Goal: Obtain resource: Download file/media

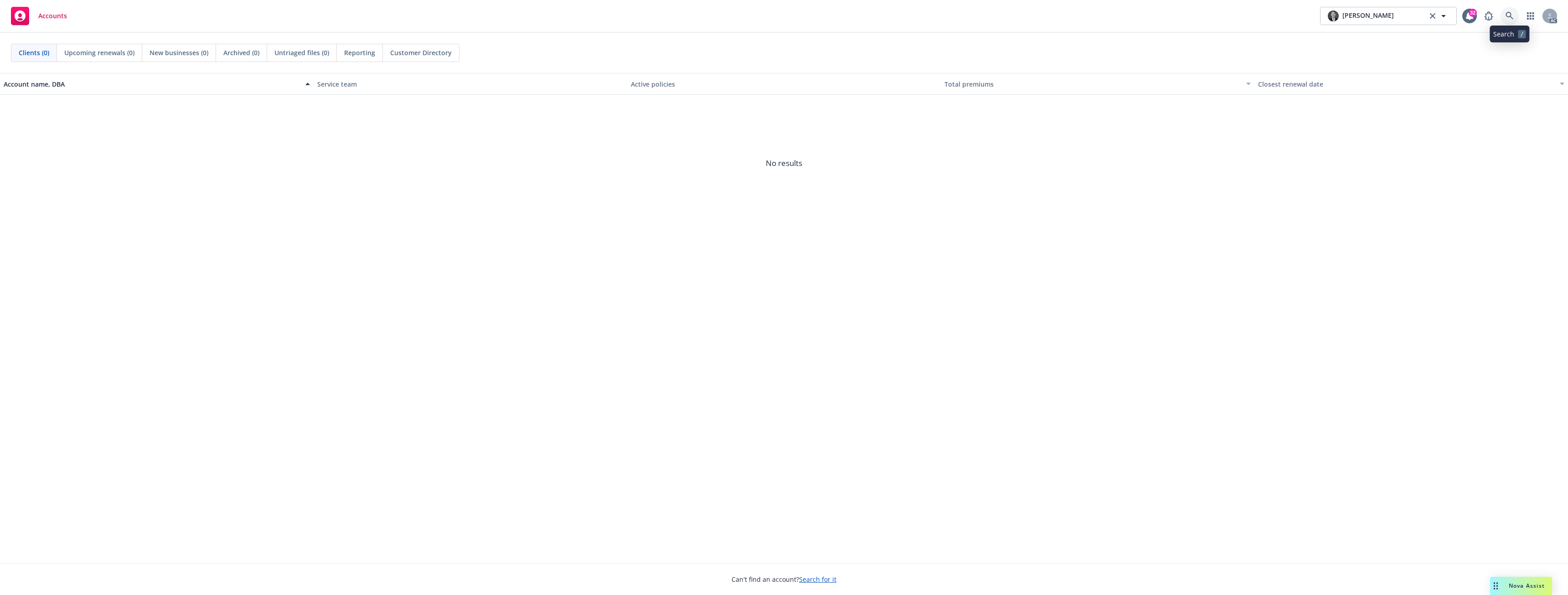
click at [1515, 18] on link at bounding box center [1509, 16] width 18 height 18
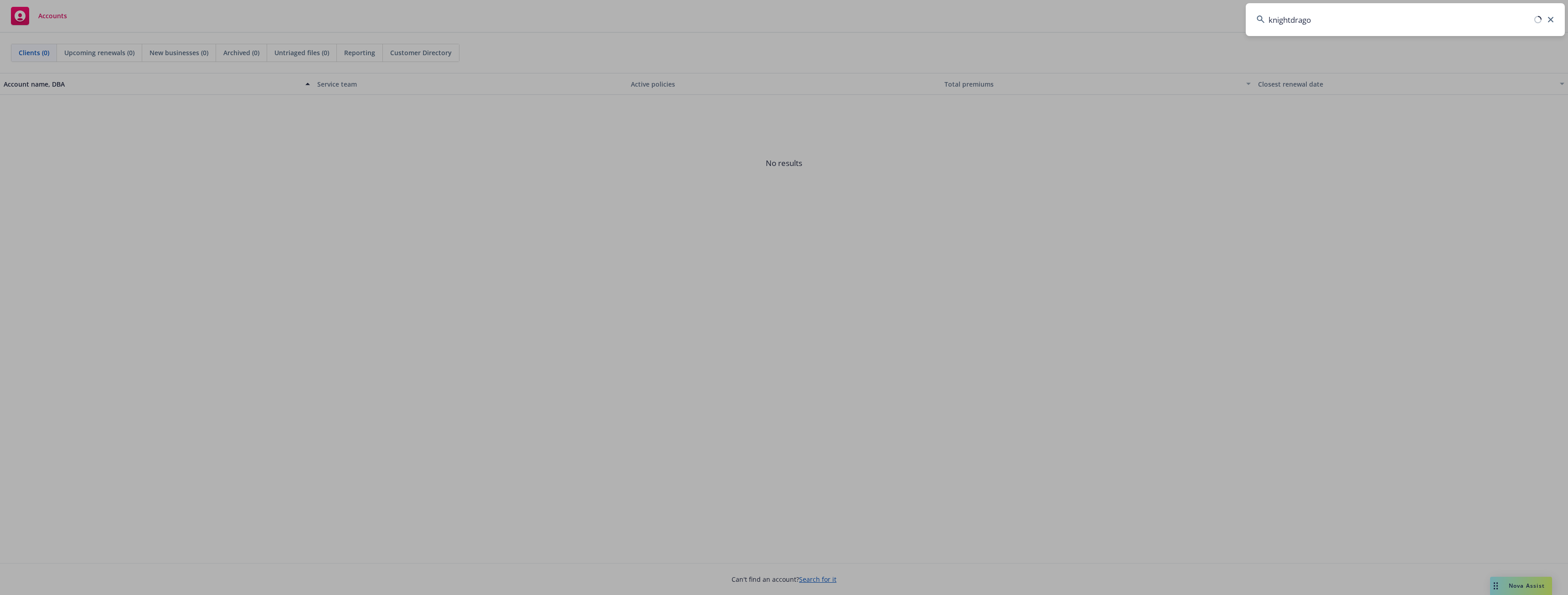
type input "knightdragon"
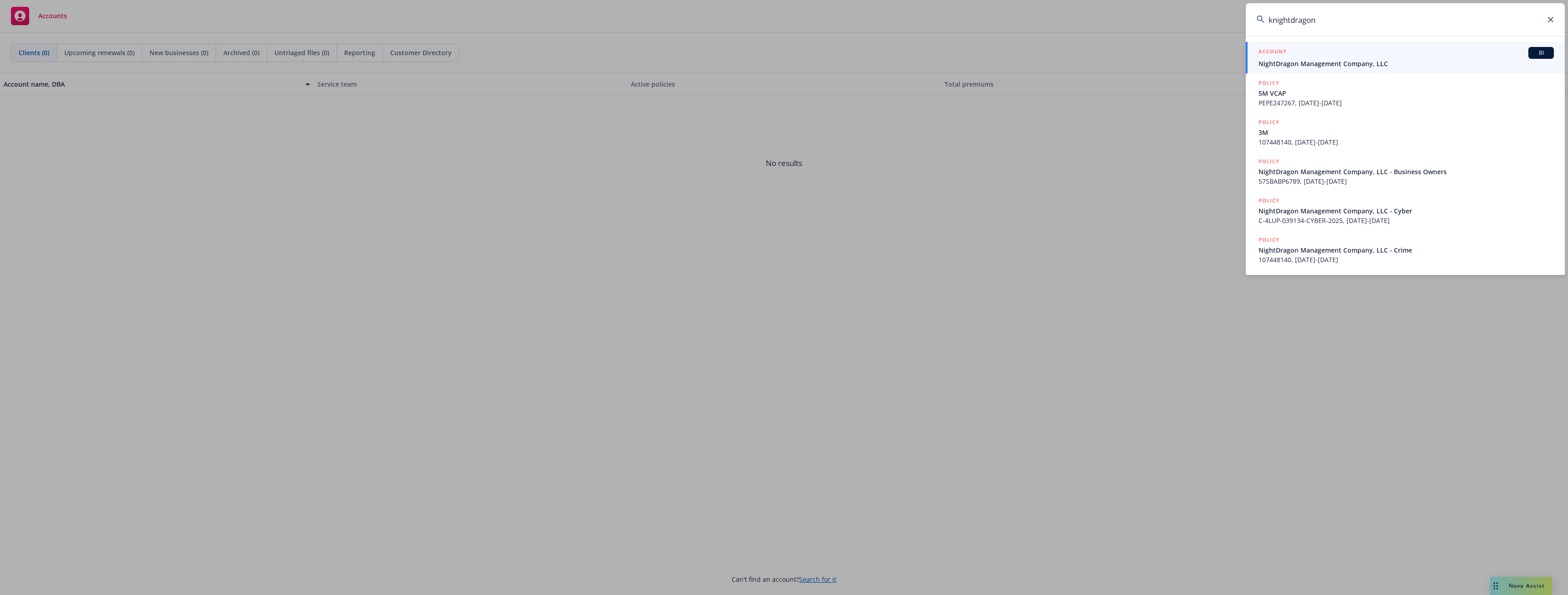
click at [1380, 57] on div "ACCOUNT BI" at bounding box center [1405, 53] width 295 height 12
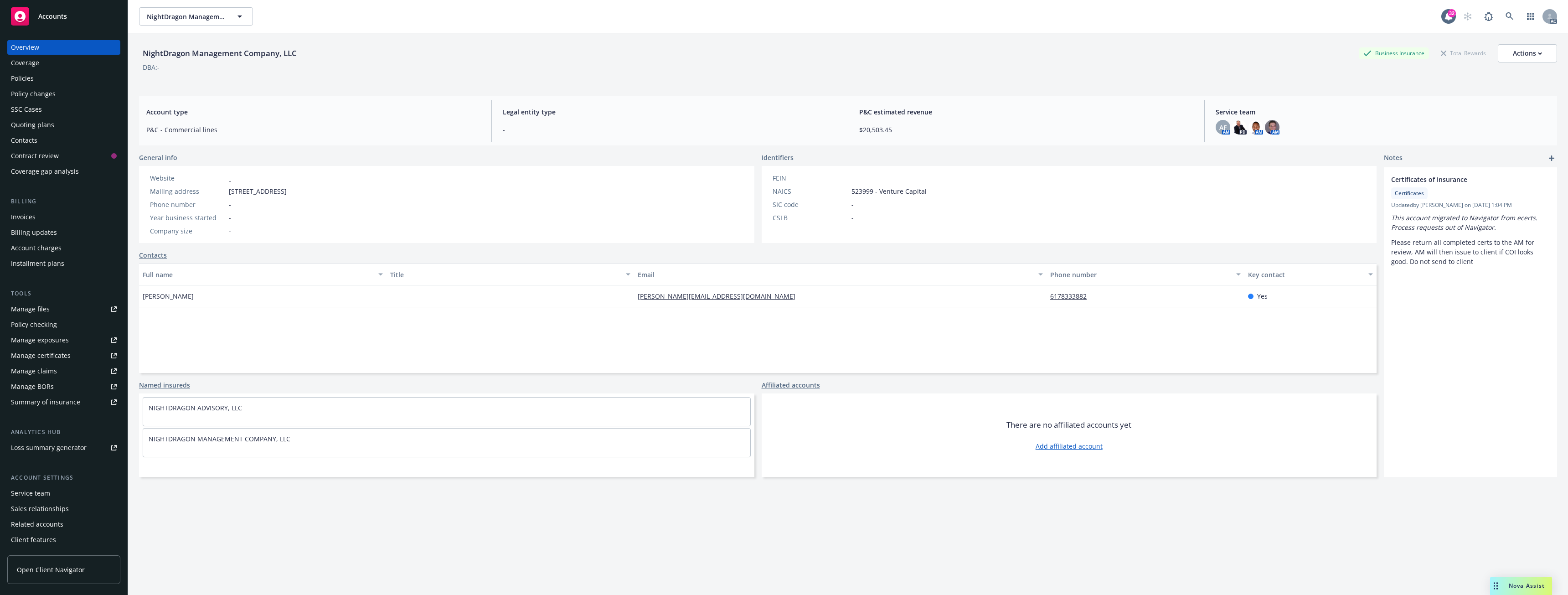
click at [53, 82] on div "Policies" at bounding box center [64, 78] width 105 height 15
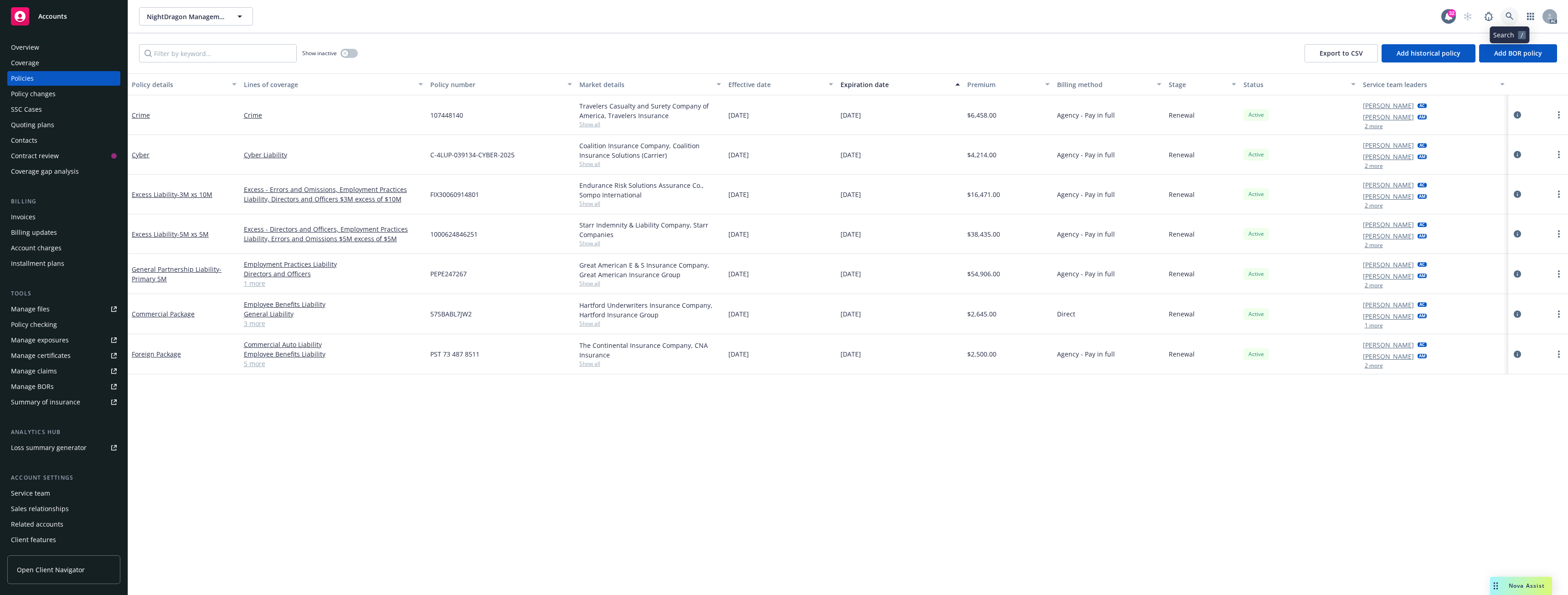
drag, startPoint x: 150, startPoint y: 0, endPoint x: 1518, endPoint y: 17, distance: 1368.1
click at [1518, 17] on link at bounding box center [1509, 16] width 18 height 18
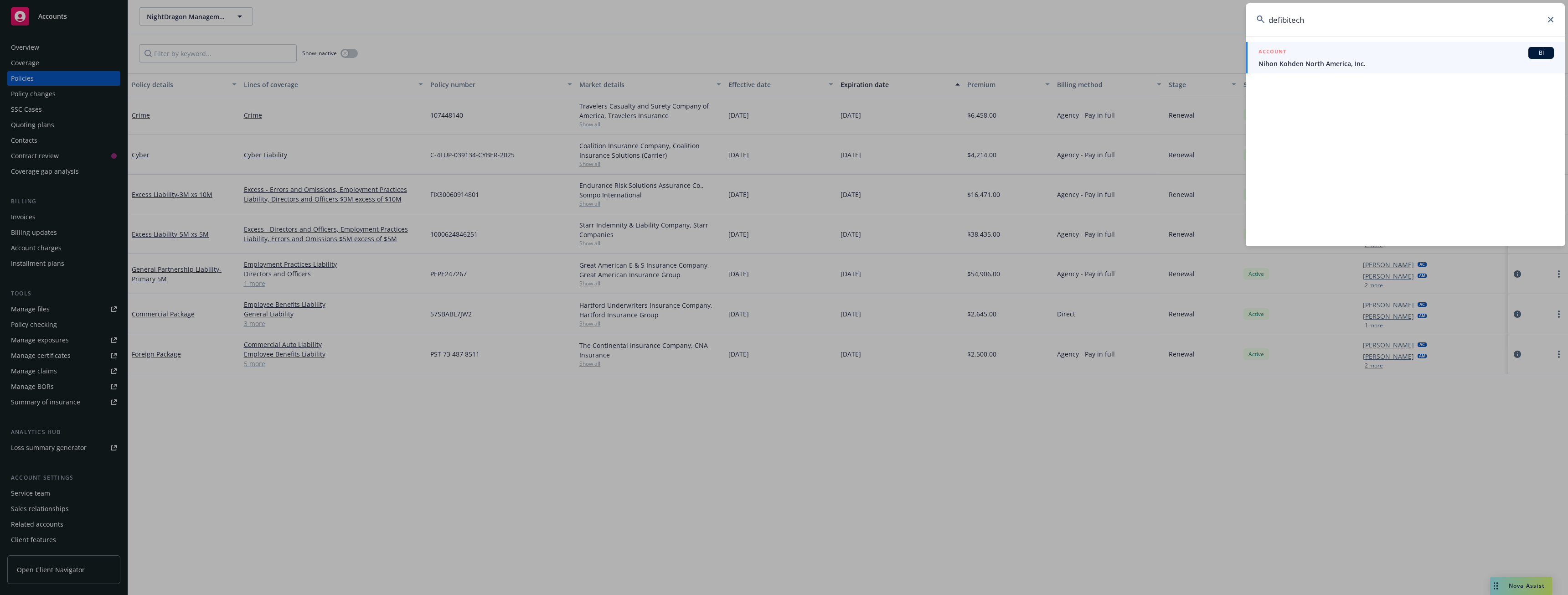
click at [1288, 20] on input "defibitech" at bounding box center [1405, 20] width 319 height 33
click at [1309, 20] on input "defibtech" at bounding box center [1405, 20] width 319 height 33
type input "defibtech"
click at [1318, 56] on div "ACCOUNT BI" at bounding box center [1405, 53] width 295 height 12
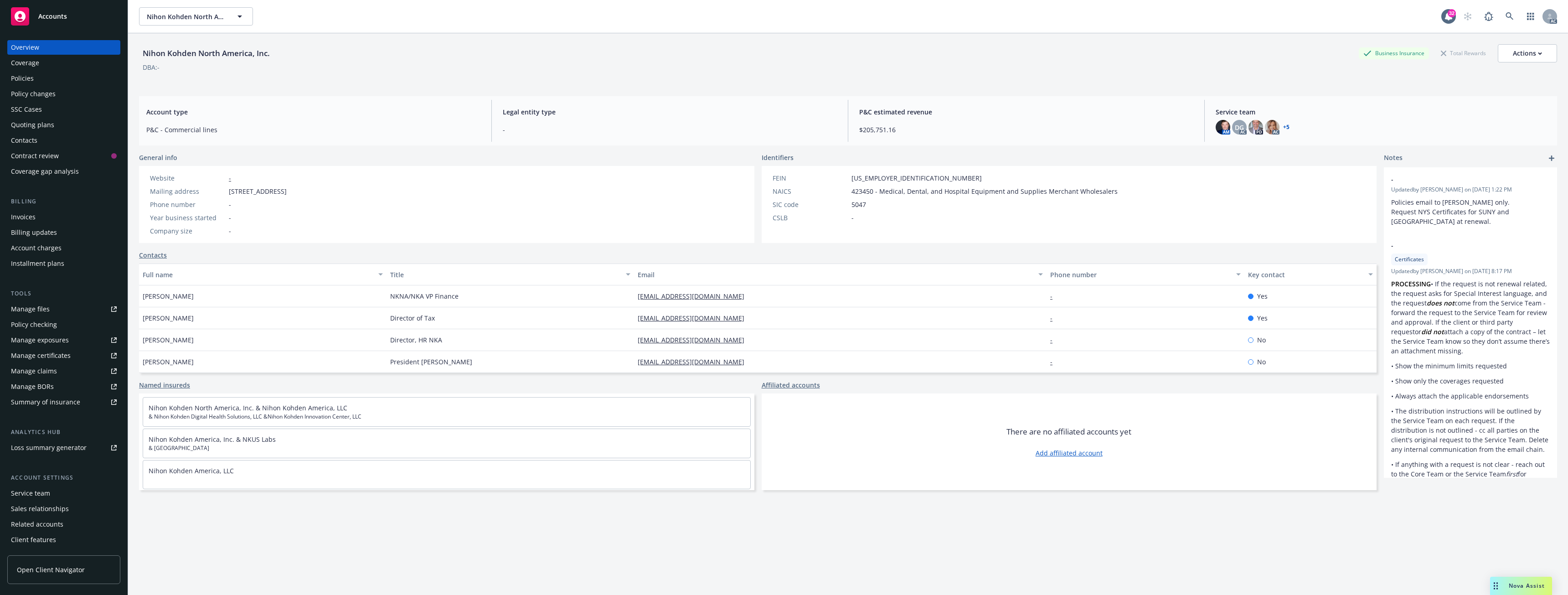
click at [44, 78] on div "Policies" at bounding box center [64, 78] width 105 height 15
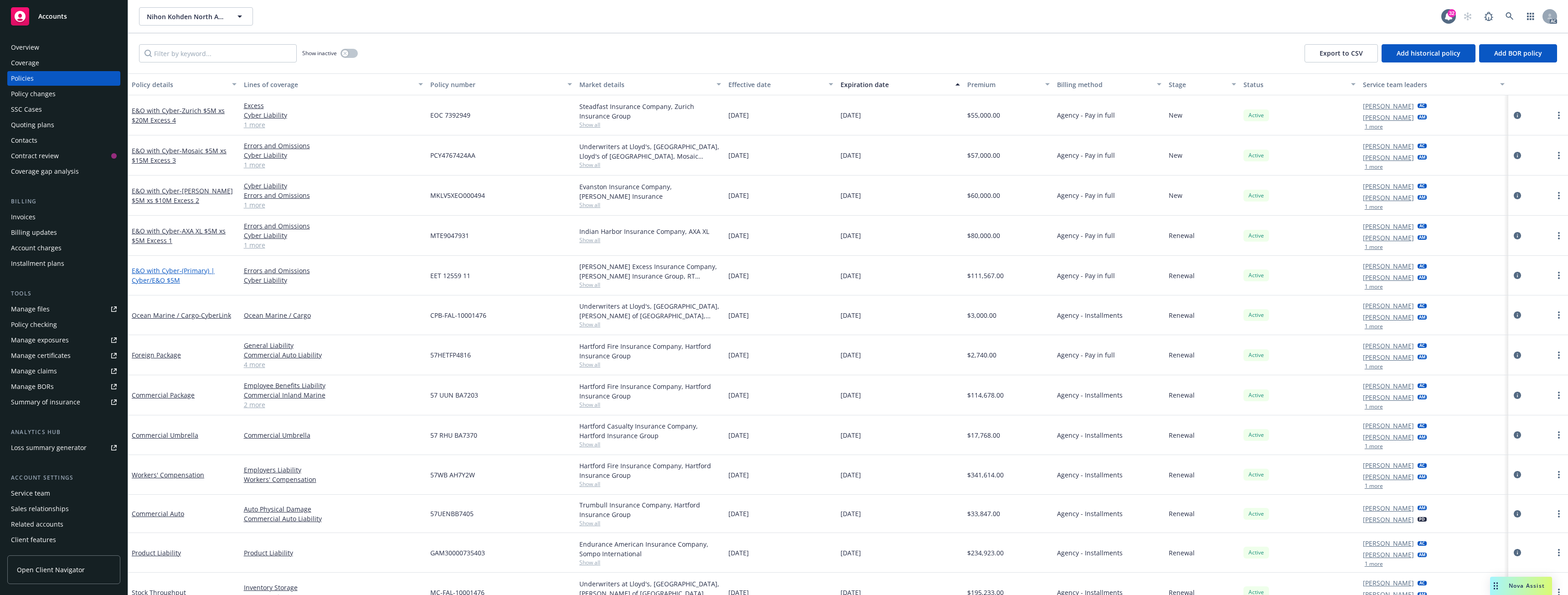
click at [156, 278] on span "- (Primary) | Cyber/E&O $5M" at bounding box center [172, 275] width 83 height 18
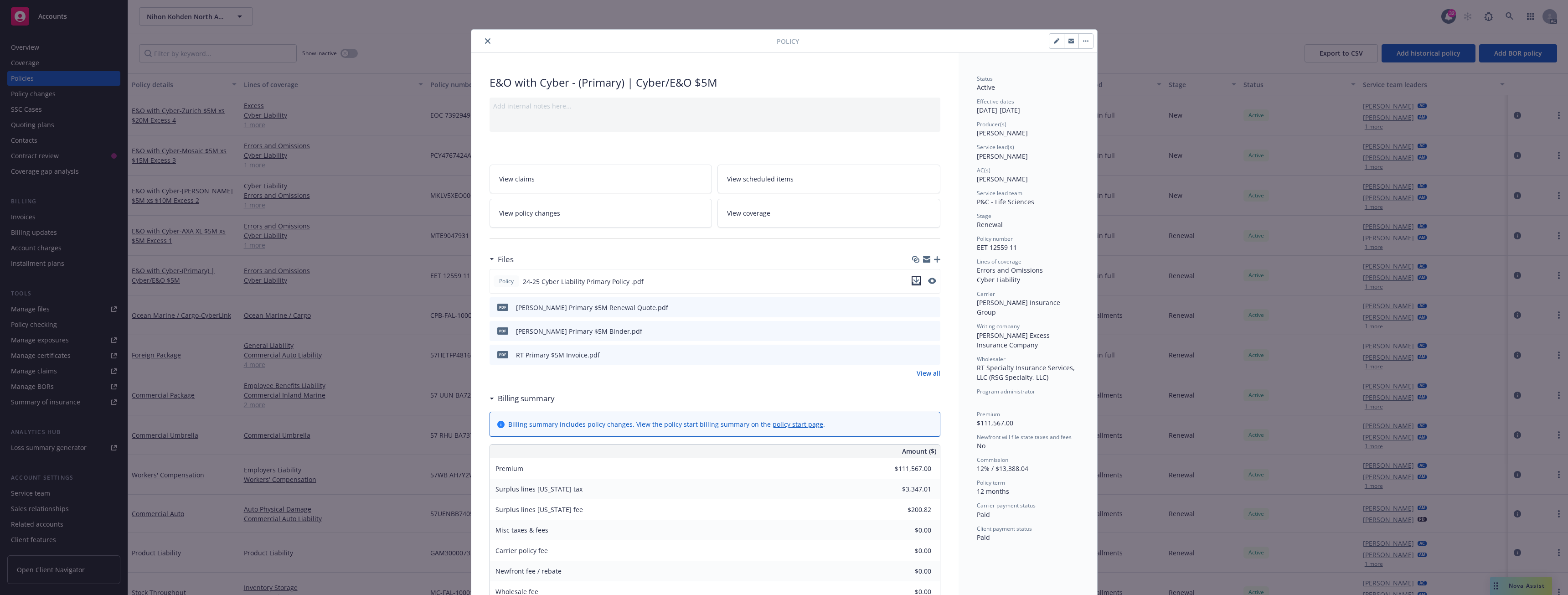
click at [912, 282] on icon "download file" at bounding box center [916, 281] width 7 height 7
click at [482, 40] on button "close" at bounding box center [488, 41] width 11 height 11
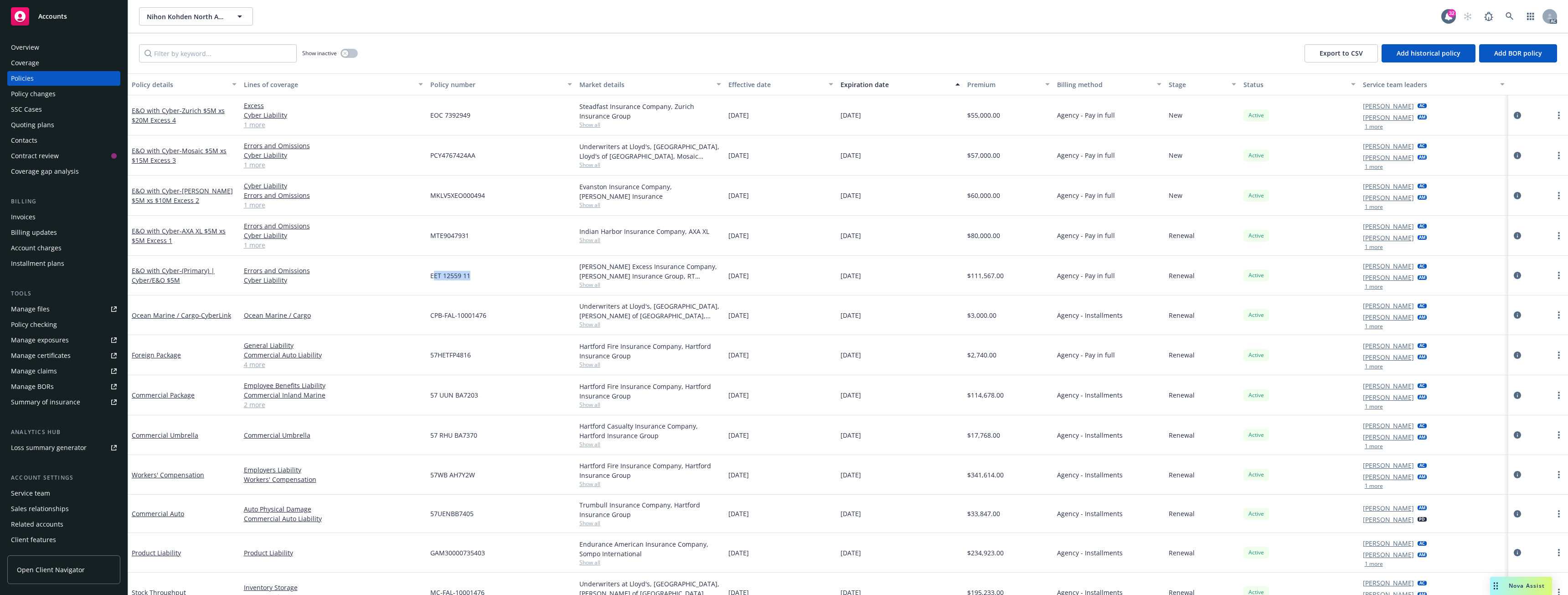
drag, startPoint x: 451, startPoint y: 275, endPoint x: 508, endPoint y: 275, distance: 57.0
click at [508, 275] on div "EET 12559 11" at bounding box center [501, 276] width 149 height 40
click at [488, 296] on div "CPB-FAL-10001476" at bounding box center [501, 315] width 149 height 40
drag, startPoint x: 430, startPoint y: 276, endPoint x: 482, endPoint y: 276, distance: 52.0
click at [482, 276] on div "EET 12559 11" at bounding box center [501, 276] width 149 height 40
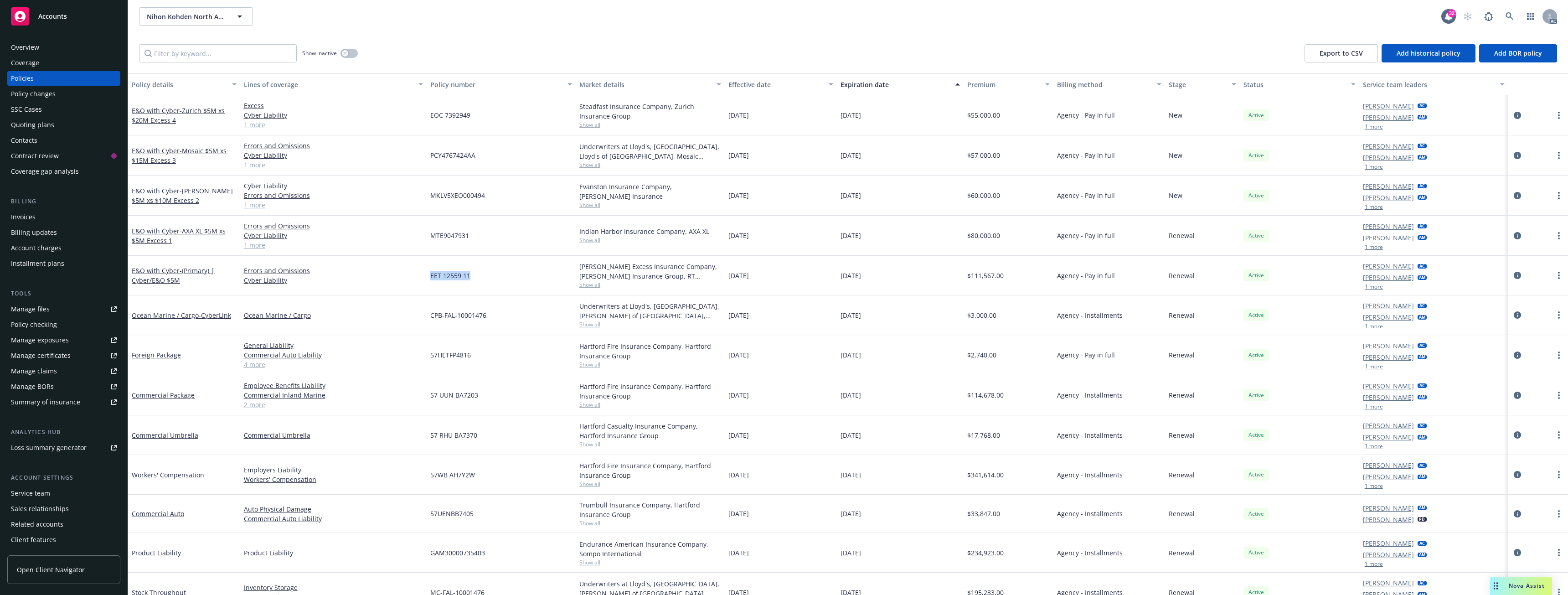
copy span "EET 12559 11"
drag, startPoint x: 427, startPoint y: 236, endPoint x: 476, endPoint y: 236, distance: 49.0
click at [476, 236] on div "MTE9047931" at bounding box center [501, 236] width 149 height 40
copy span "MTE9047931"
click at [162, 195] on div "E&O with Cyber - [PERSON_NAME] $5M xs $10M Excess 2" at bounding box center [184, 196] width 104 height 19
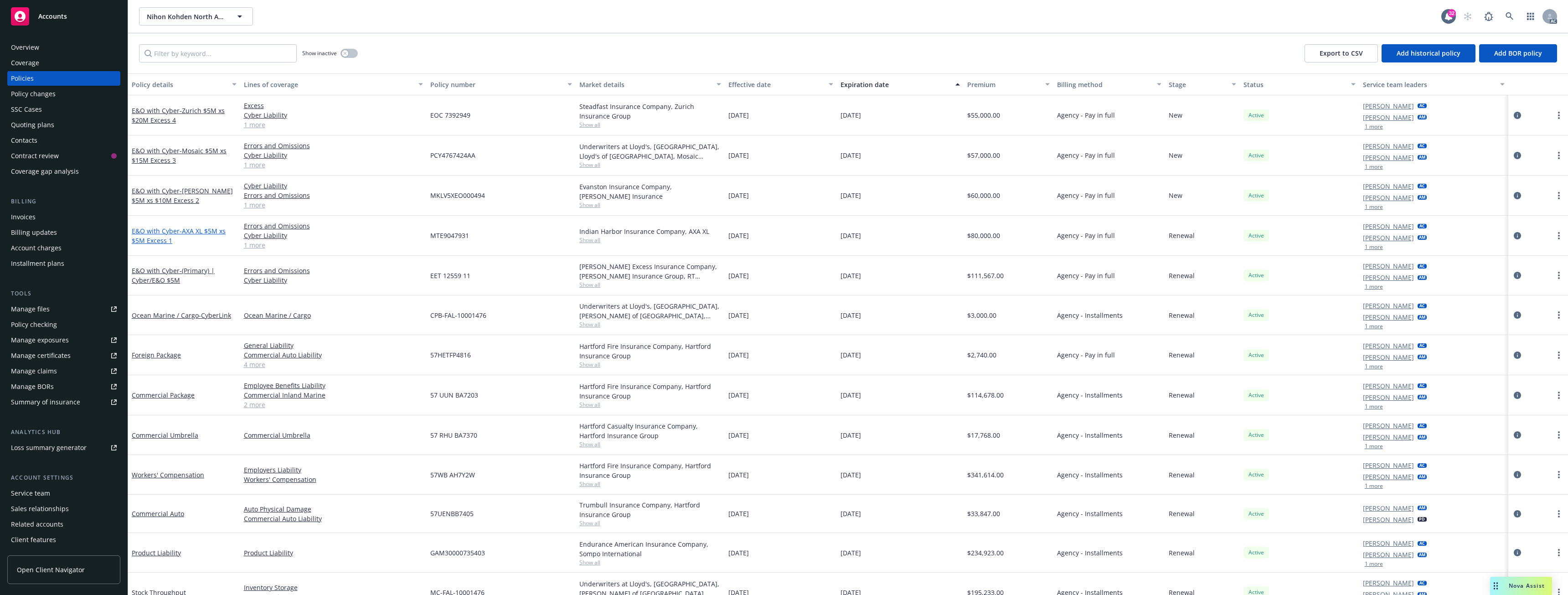
click at [164, 237] on span "- AXA XL $5M xs $5M Excess 1" at bounding box center [178, 235] width 94 height 18
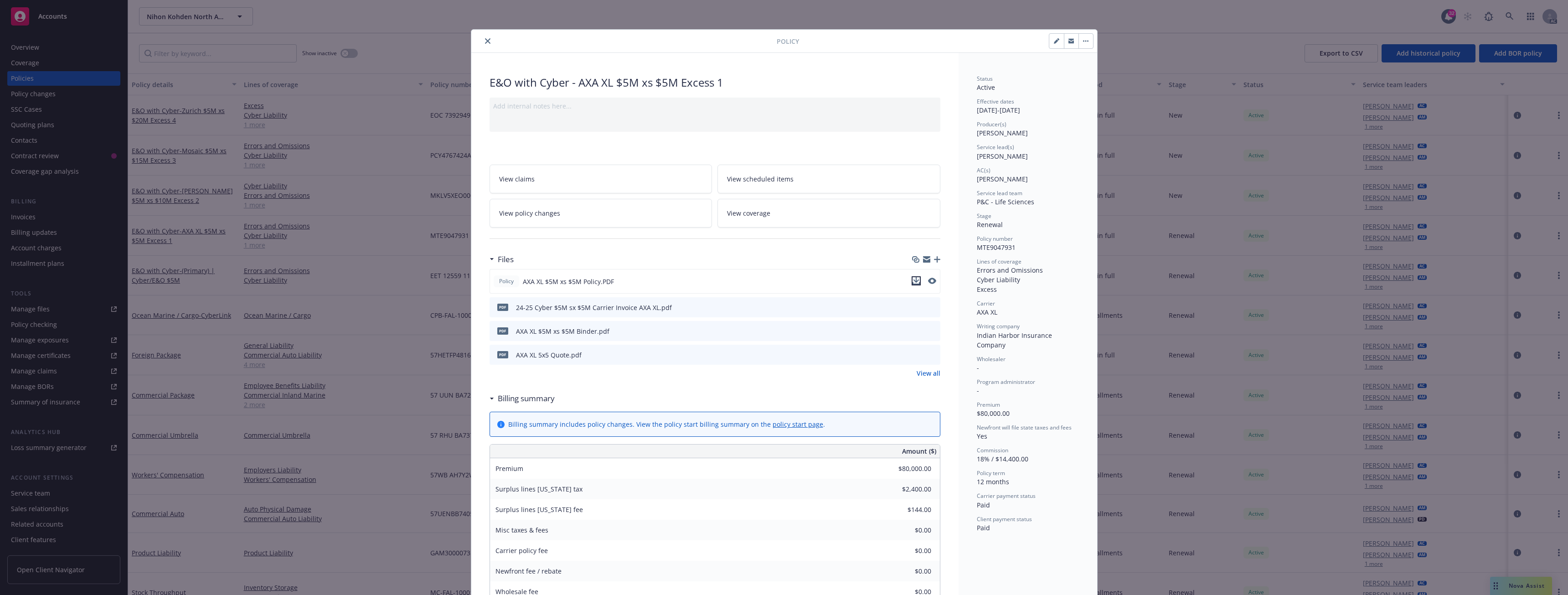
click at [914, 277] on icon "download file" at bounding box center [916, 281] width 7 height 7
click at [485, 38] on icon "close" at bounding box center [488, 41] width 5 height 5
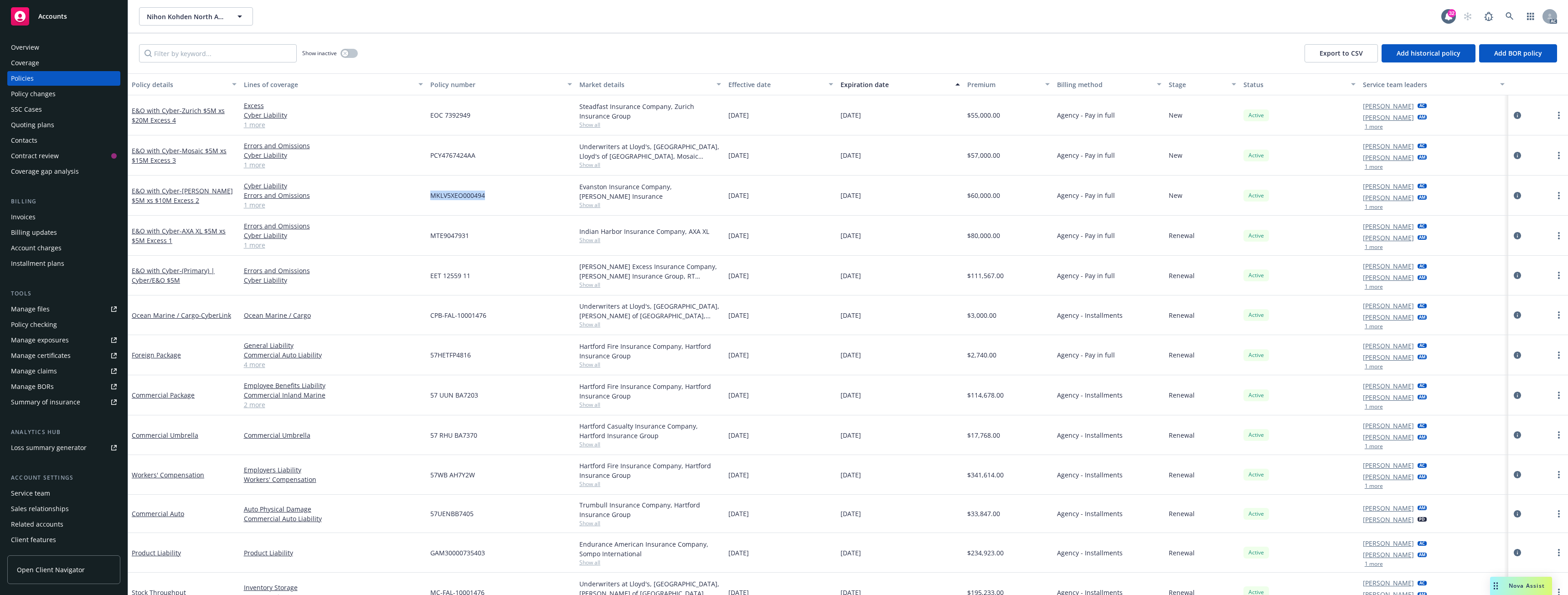
drag, startPoint x: 429, startPoint y: 196, endPoint x: 486, endPoint y: 197, distance: 57.0
click at [486, 197] on div "MKLV5XEO000494" at bounding box center [501, 196] width 149 height 40
copy span "MKLV5XEO000494"
click at [205, 189] on span "- [PERSON_NAME] $5M xs $10M Excess 2" at bounding box center [182, 195] width 101 height 18
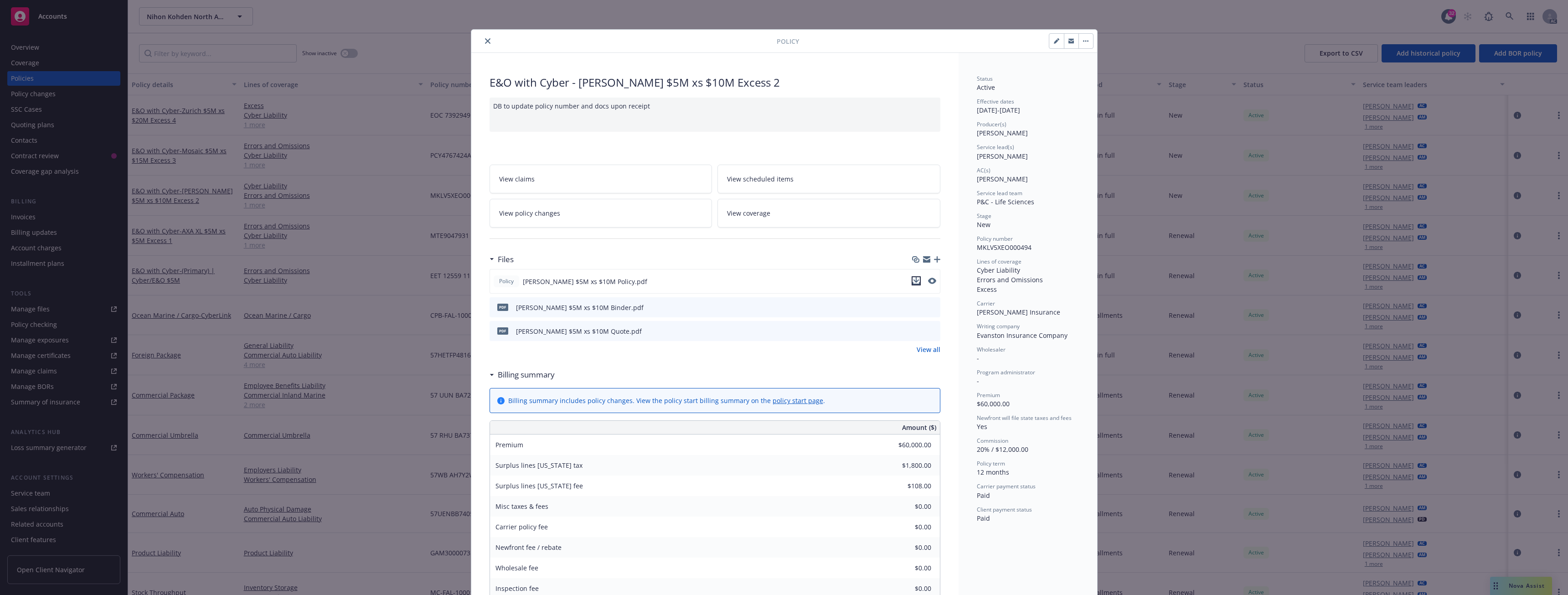
click at [912, 279] on icon "download file" at bounding box center [916, 281] width 7 height 7
click at [487, 34] on div "Policy" at bounding box center [784, 41] width 626 height 24
click at [486, 41] on icon "close" at bounding box center [488, 41] width 5 height 5
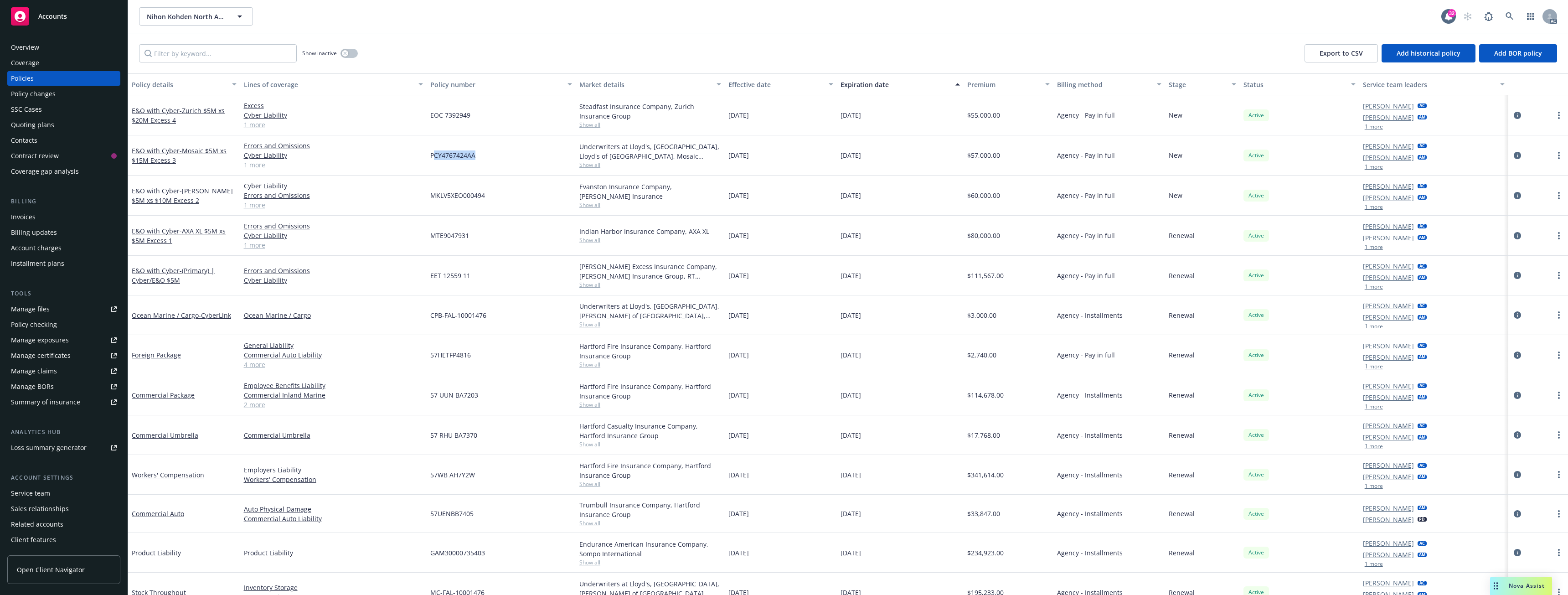
drag, startPoint x: 431, startPoint y: 155, endPoint x: 502, endPoint y: 159, distance: 71.1
click at [502, 159] on div "PCY4767424AA" at bounding box center [501, 155] width 149 height 40
click at [478, 165] on div "PCY4767424AA" at bounding box center [501, 155] width 149 height 40
drag, startPoint x: 430, startPoint y: 155, endPoint x: 488, endPoint y: 159, distance: 58.1
click at [488, 159] on div "PCY4767424AA" at bounding box center [501, 155] width 149 height 40
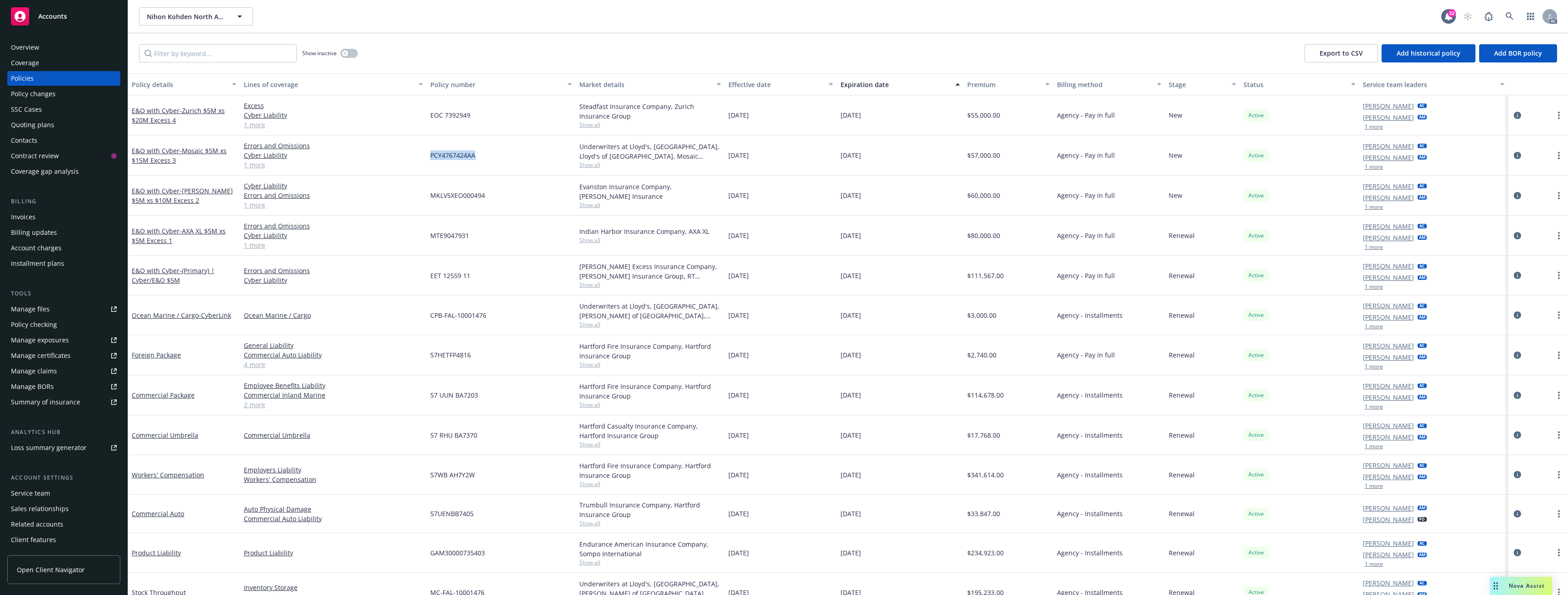
copy span "PCY4767424AA"
click at [159, 154] on link "E&O with Cyber - Mosaic $5M xs $15M Excess 3" at bounding box center [178, 155] width 95 height 18
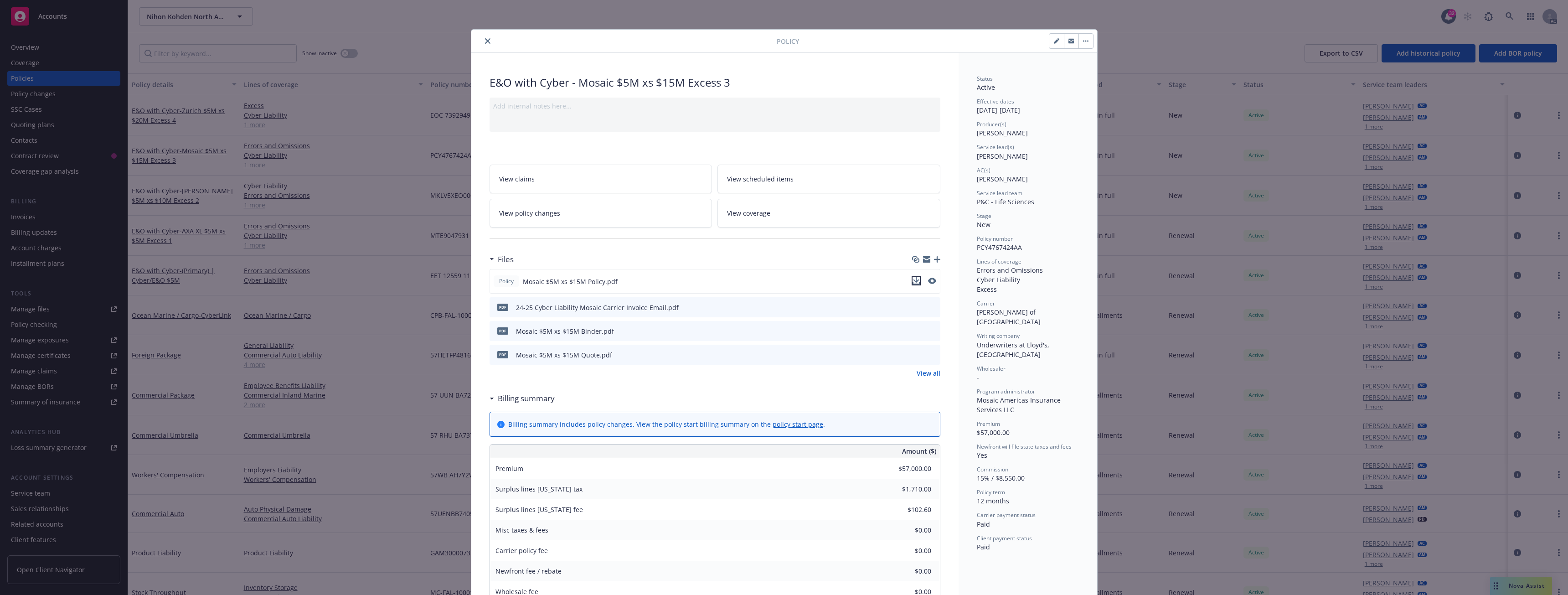
click at [912, 279] on icon "download file" at bounding box center [916, 281] width 7 height 7
click at [485, 40] on icon "close" at bounding box center [488, 41] width 5 height 5
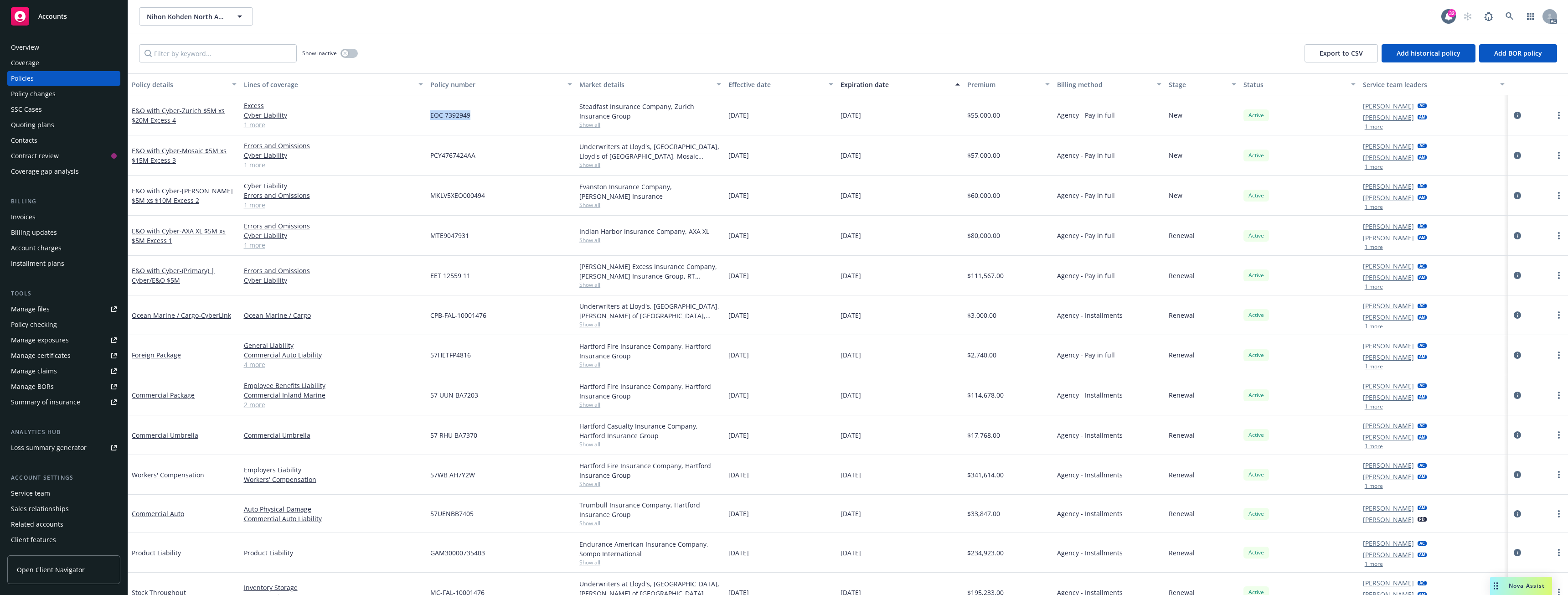
drag, startPoint x: 427, startPoint y: 115, endPoint x: 481, endPoint y: 116, distance: 54.0
click at [481, 116] on div "EOC 7392949" at bounding box center [501, 115] width 149 height 40
click at [170, 113] on link "E&O with Cyber - [GEOGRAPHIC_DATA] $5M xs $20M Excess 4" at bounding box center [178, 115] width 93 height 18
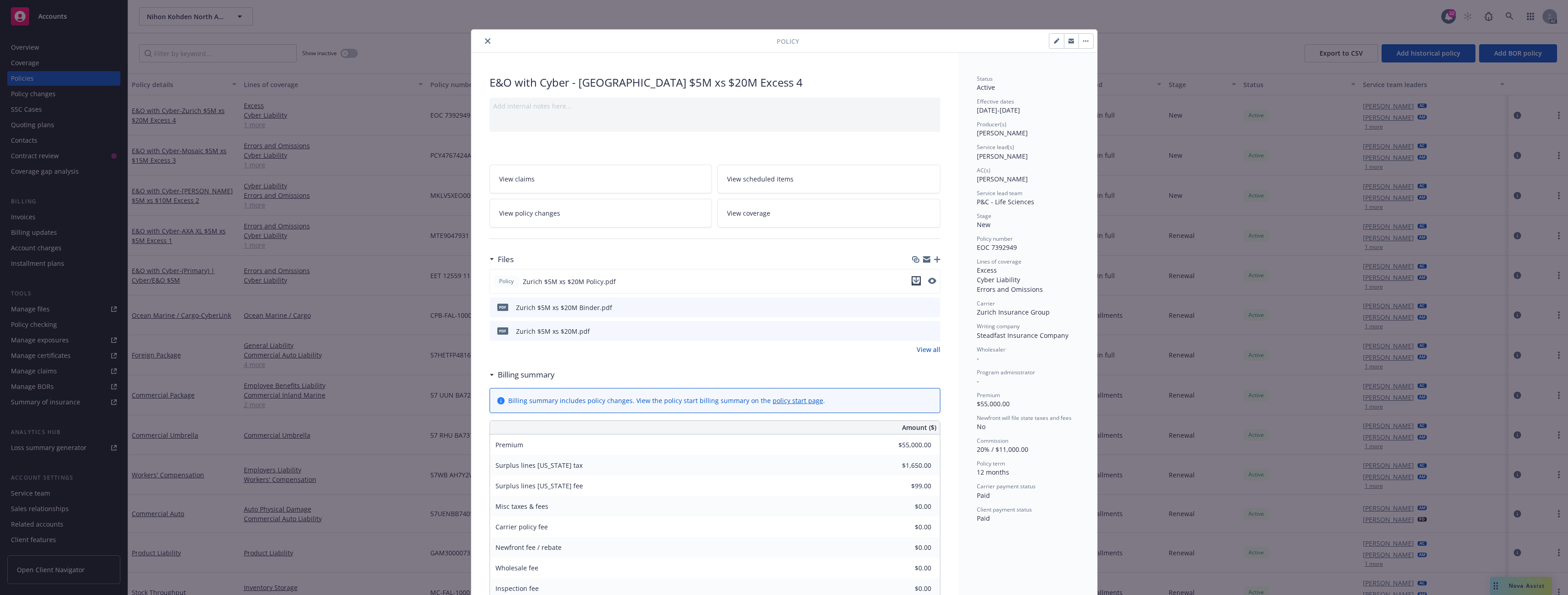
click at [915, 280] on icon "download file" at bounding box center [916, 280] width 6 height 5
click at [488, 42] on button "close" at bounding box center [488, 41] width 11 height 11
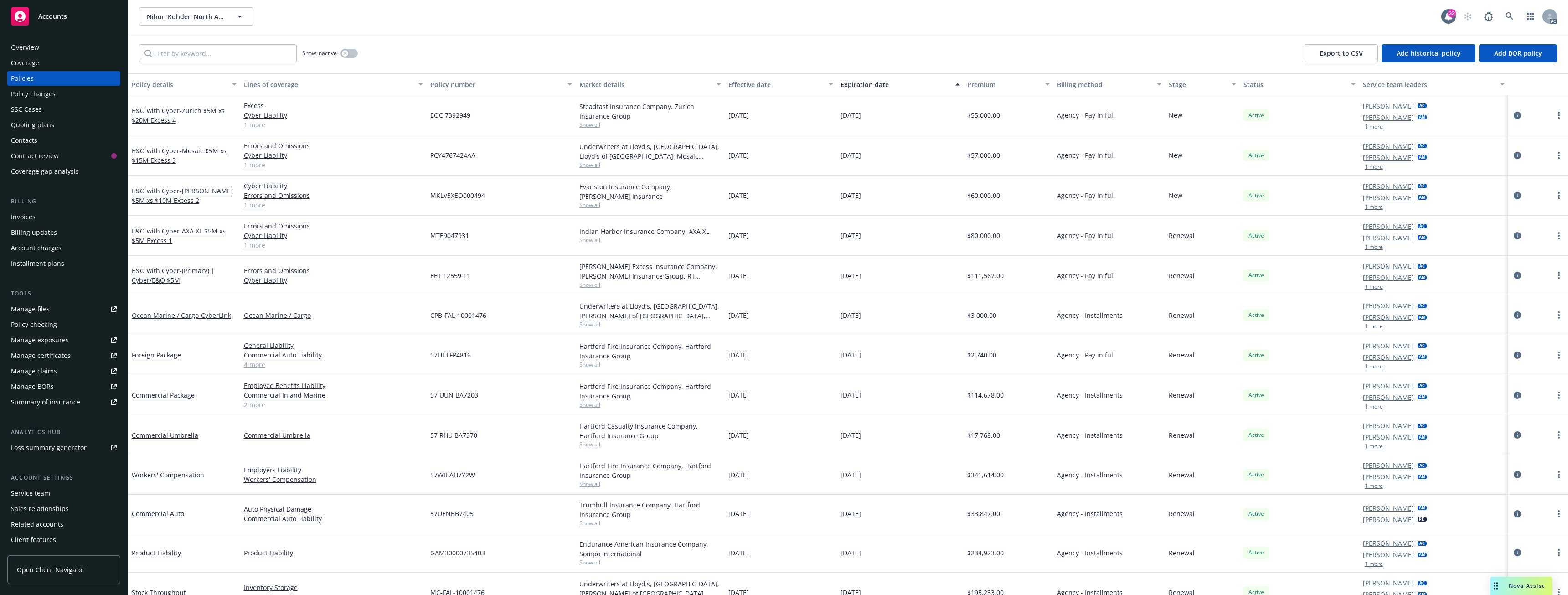
click at [32, 139] on div "Contacts" at bounding box center [24, 140] width 26 height 15
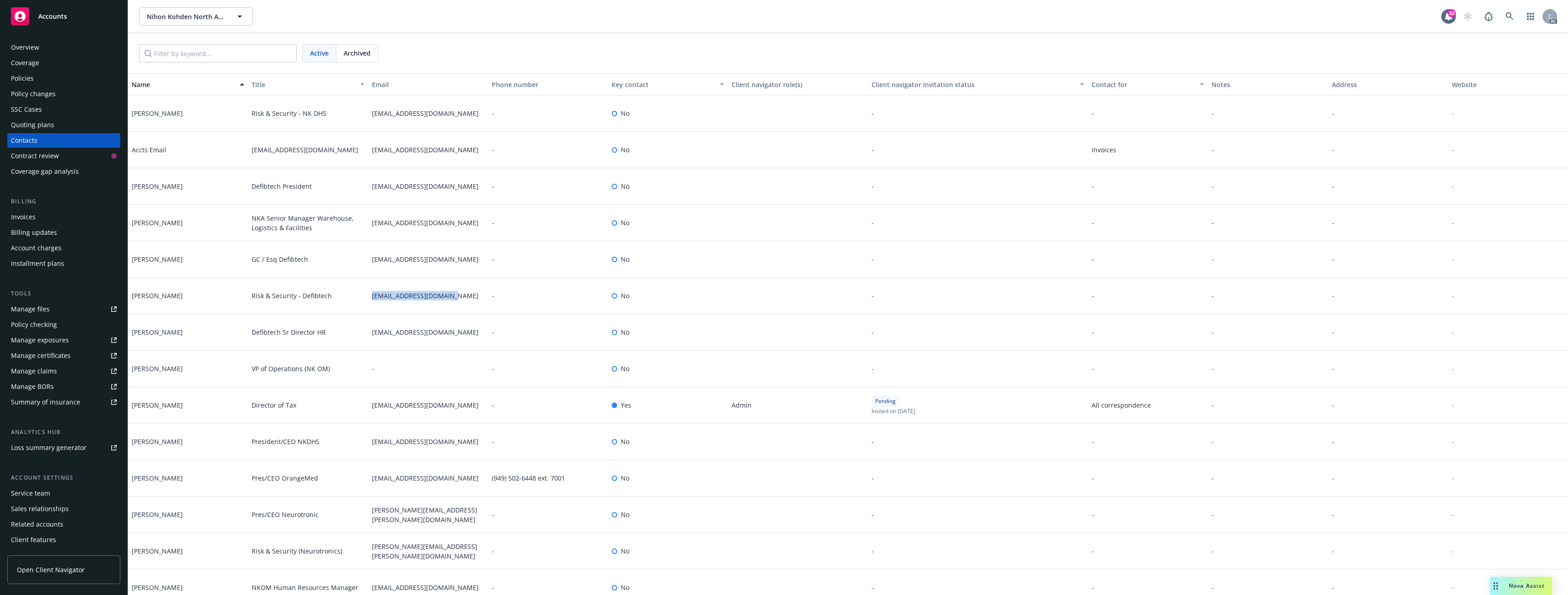
drag, startPoint x: 439, startPoint y: 296, endPoint x: 369, endPoint y: 295, distance: 70.0
click at [369, 295] on div "[EMAIL_ADDRESS][DOMAIN_NAME]" at bounding box center [428, 296] width 120 height 37
copy span "[EMAIL_ADDRESS][DOMAIN_NAME]"
